Goal: Information Seeking & Learning: Learn about a topic

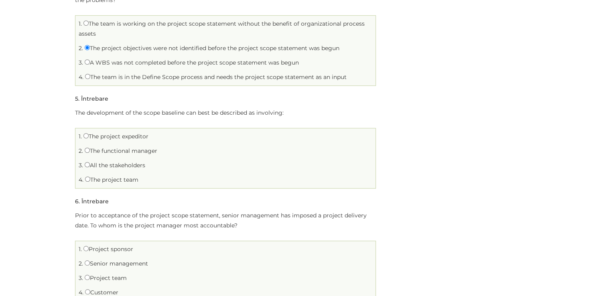
scroll to position [481, 0]
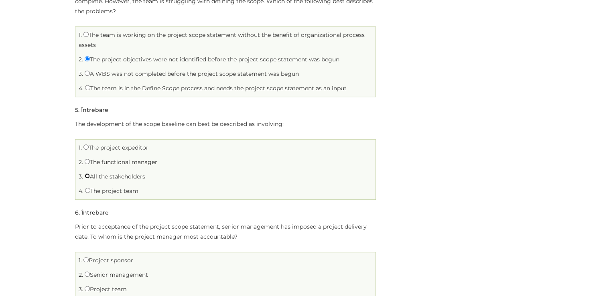
click at [87, 176] on input "All the stakeholders" at bounding box center [87, 175] width 5 height 5
radio input "true"
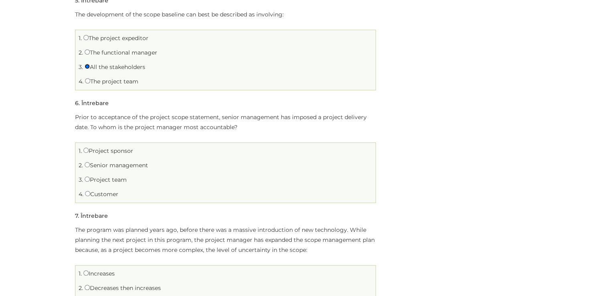
scroll to position [642, 0]
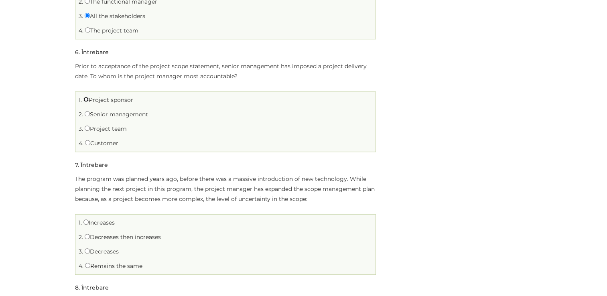
click at [87, 99] on input "Project sponsor" at bounding box center [85, 99] width 5 height 5
radio input "true"
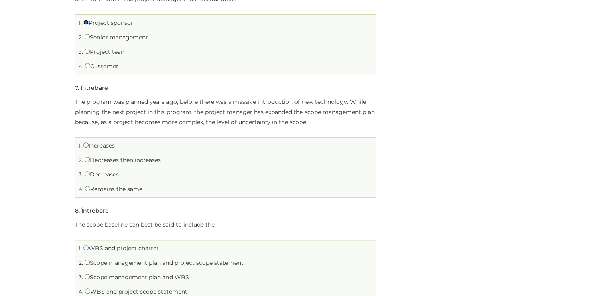
scroll to position [722, 0]
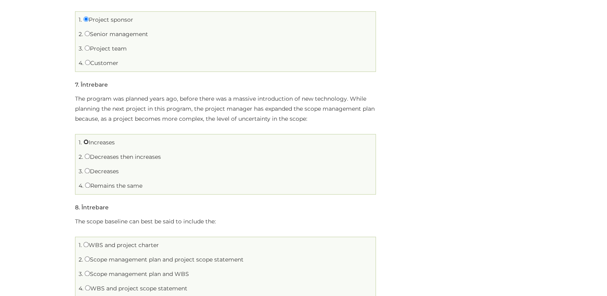
click at [86, 140] on input "Increases" at bounding box center [85, 141] width 5 height 5
radio input "true"
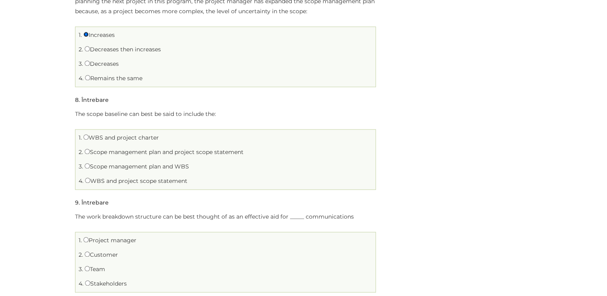
scroll to position [842, 0]
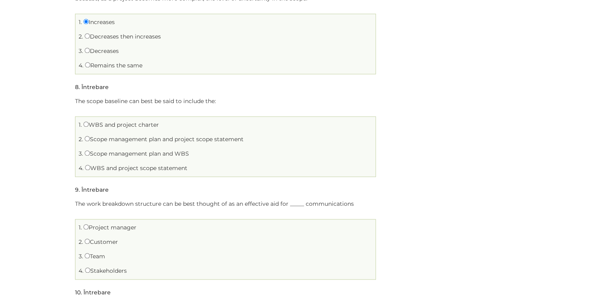
click at [83, 140] on span "2." at bounding box center [81, 139] width 4 height 7
click at [89, 139] on input "Scope management plan and project scope statement" at bounding box center [87, 138] width 5 height 5
radio input "true"
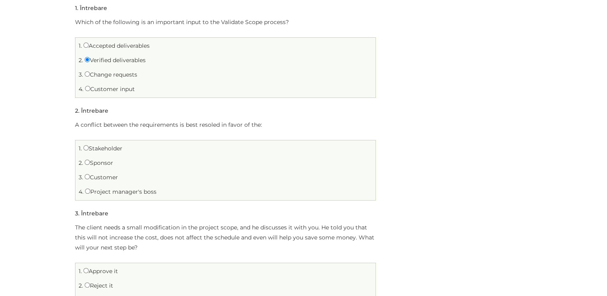
scroll to position [120, 0]
